Goal: Find specific page/section: Find specific page/section

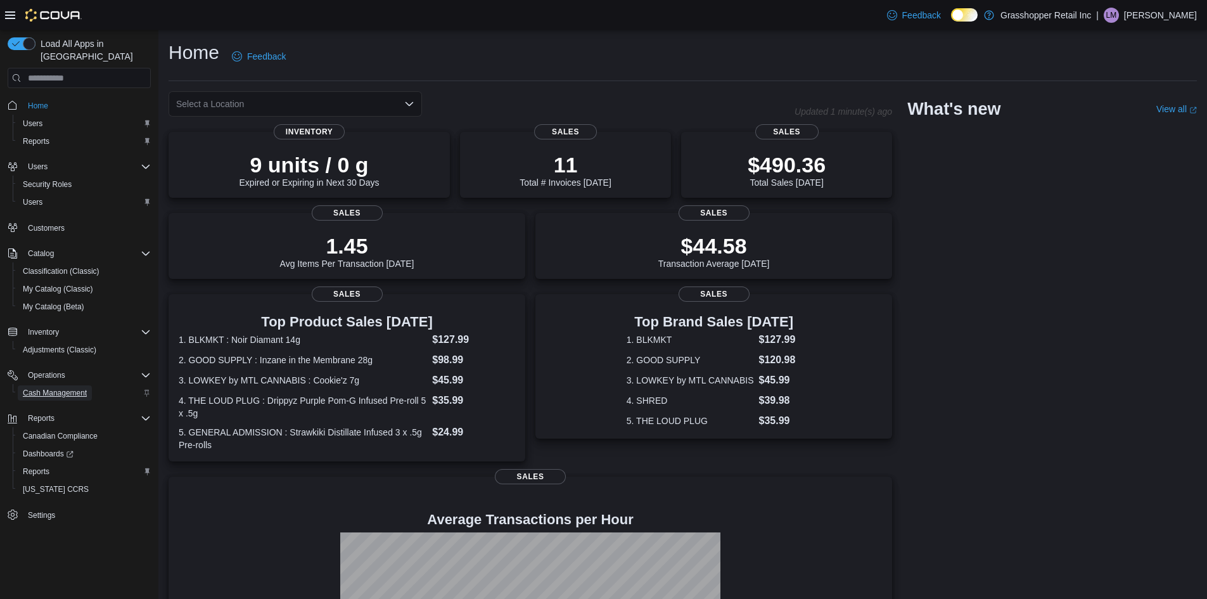
click at [77, 388] on span "Cash Management" at bounding box center [55, 393] width 64 height 10
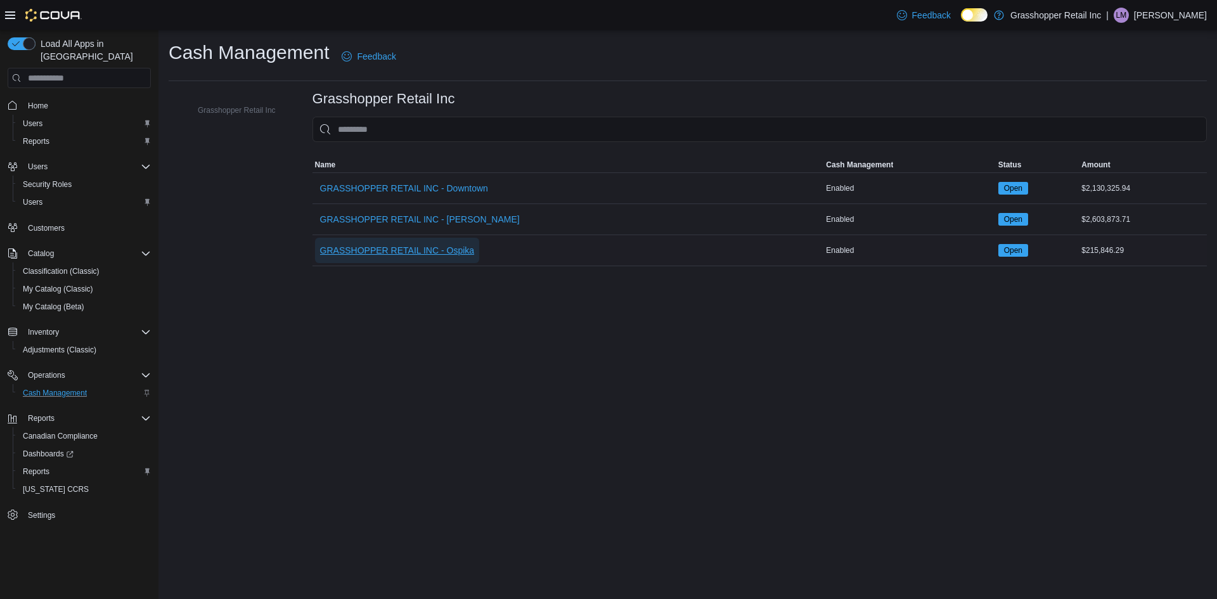
click at [466, 249] on span "GRASSHOPPER RETAIL INC - Ospika" at bounding box center [397, 250] width 155 height 13
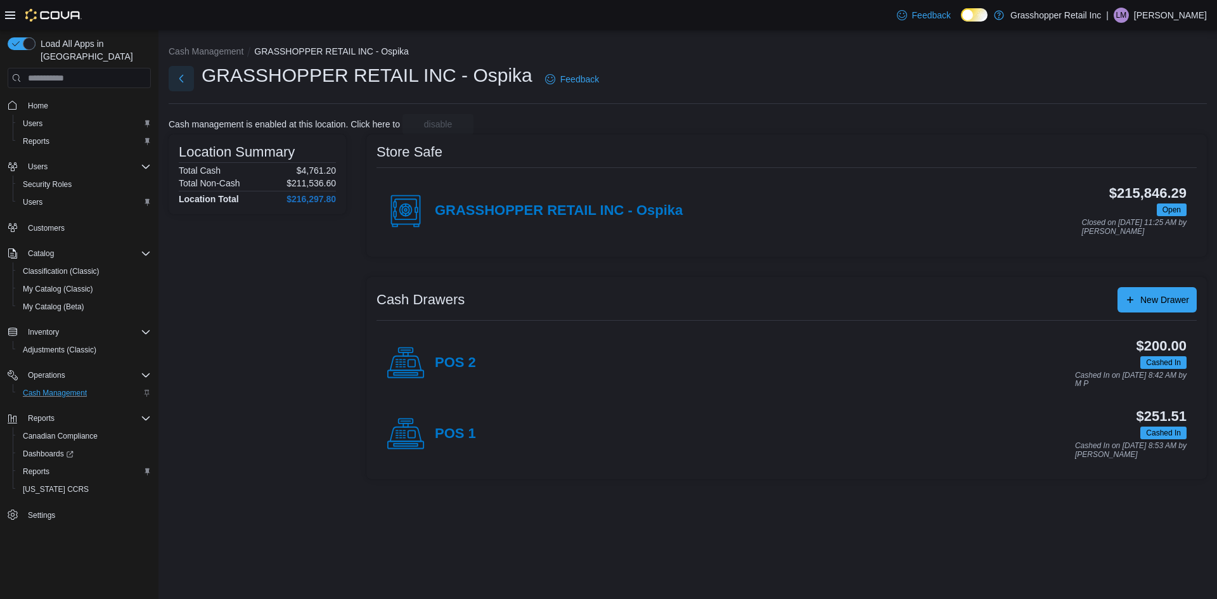
click at [180, 77] on button "Next" at bounding box center [181, 78] width 25 height 25
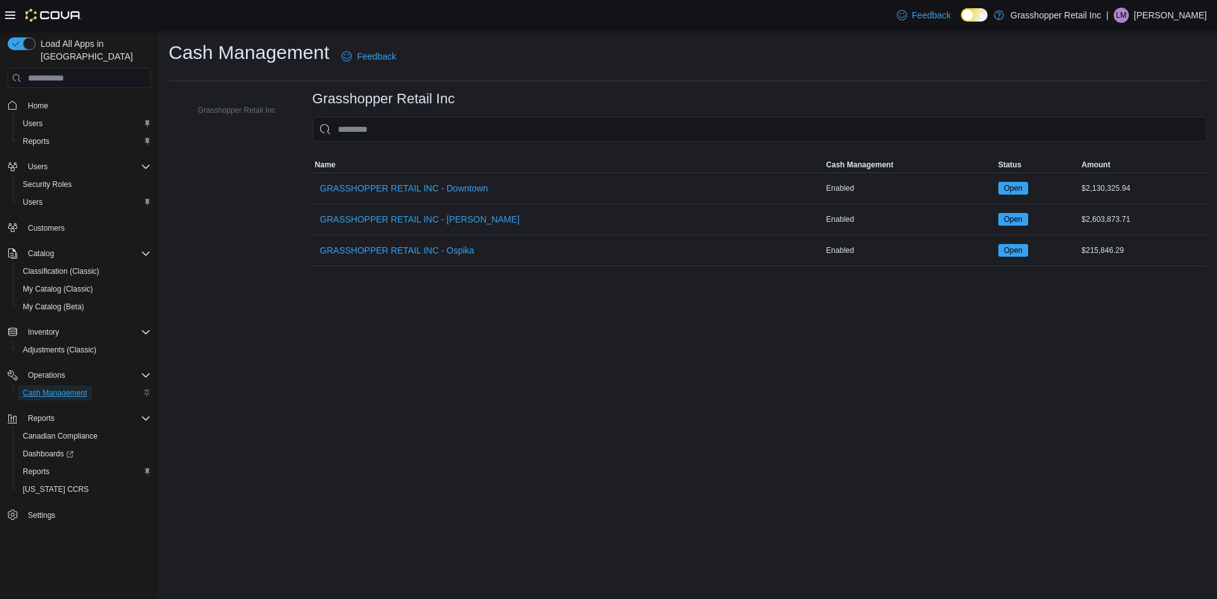
click at [72, 388] on span "Cash Management" at bounding box center [55, 393] width 64 height 10
click at [425, 243] on span "GRASSHOPPER RETAIL INC - Ospika" at bounding box center [397, 250] width 155 height 25
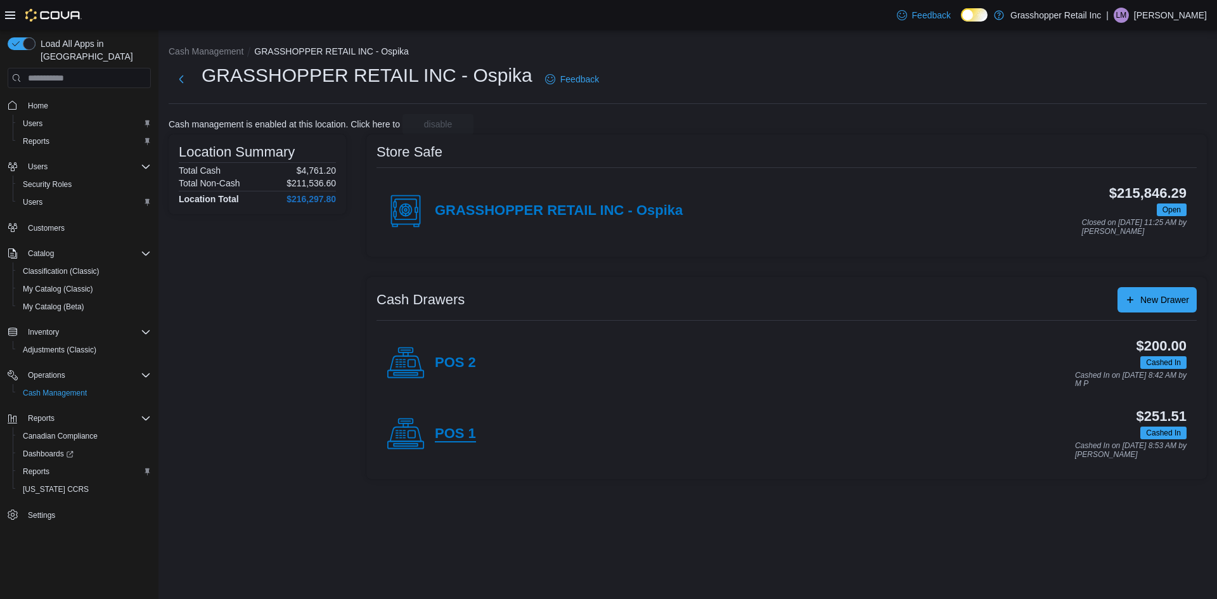
click at [456, 436] on h4 "POS 1" at bounding box center [455, 434] width 41 height 16
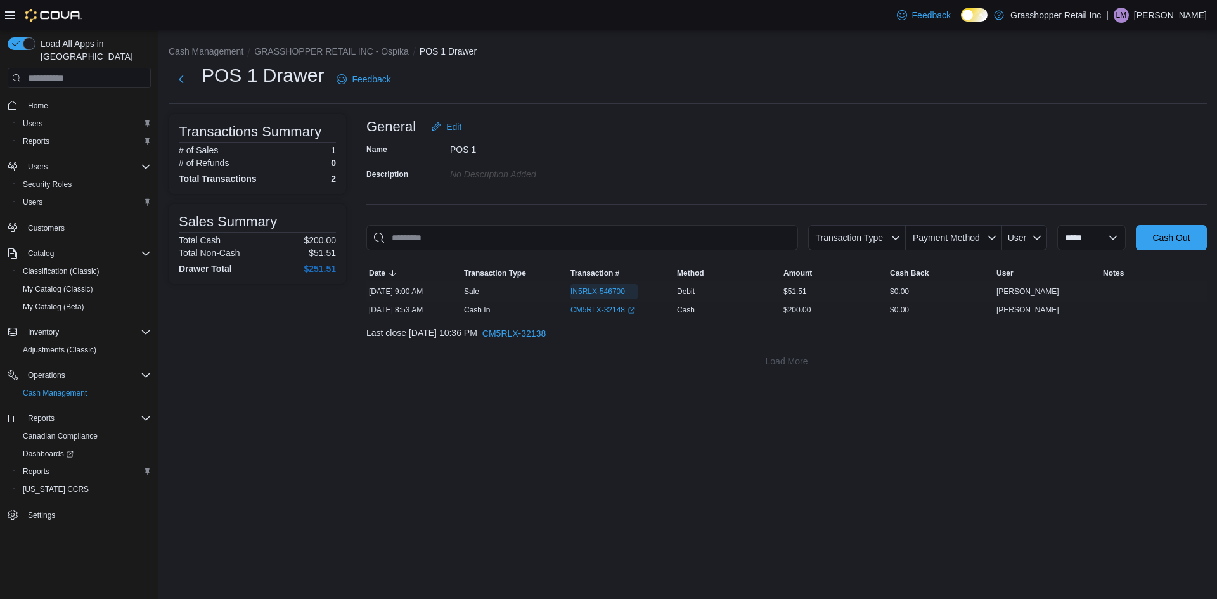
click at [600, 290] on span "IN5RLX-546700" at bounding box center [597, 291] width 55 height 10
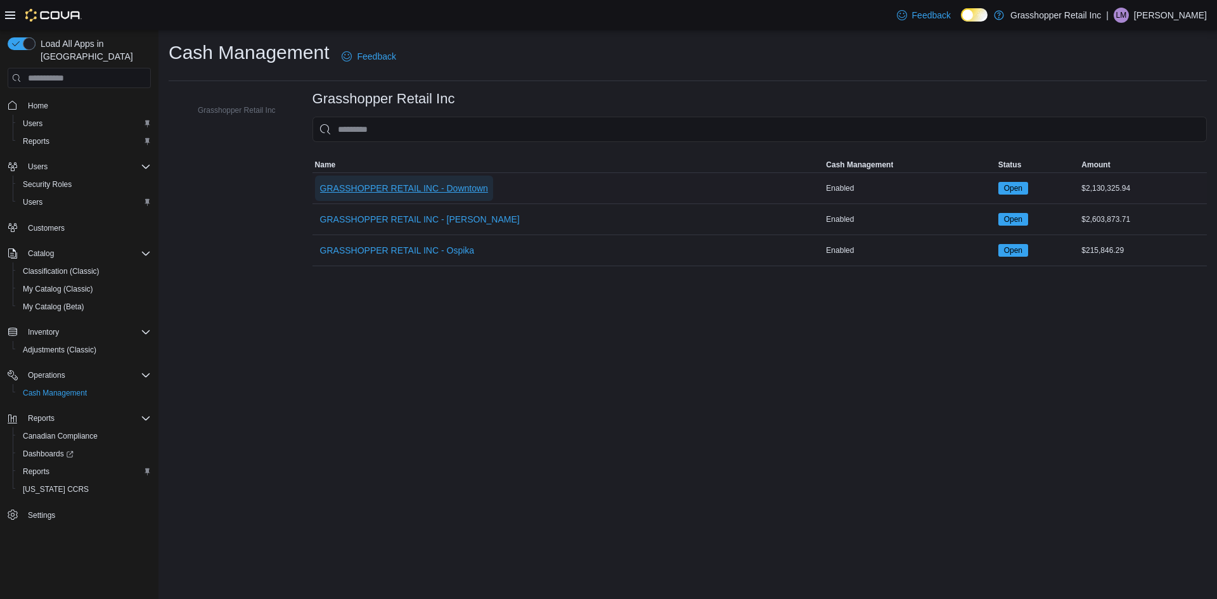
click at [430, 187] on span "GRASSHOPPER RETAIL INC - Downtown" at bounding box center [404, 188] width 168 height 13
click at [378, 213] on span "GRASSHOPPER RETAIL INC - Hart" at bounding box center [420, 219] width 200 height 13
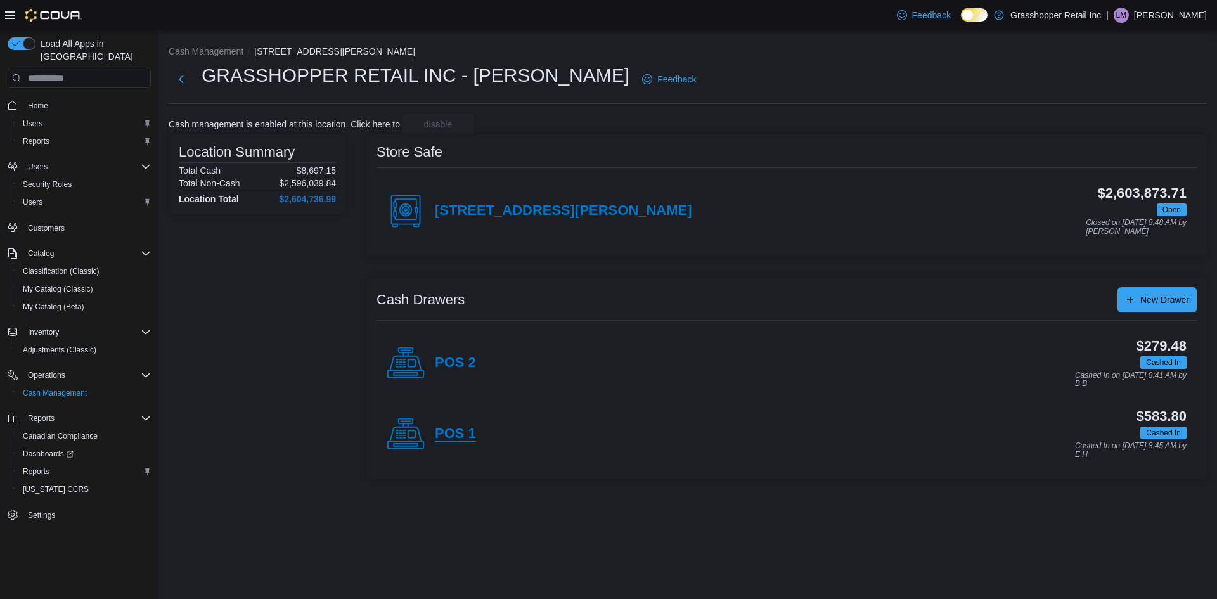
click at [458, 438] on h4 "POS 1" at bounding box center [455, 434] width 41 height 16
